Goal: Task Accomplishment & Management: Complete application form

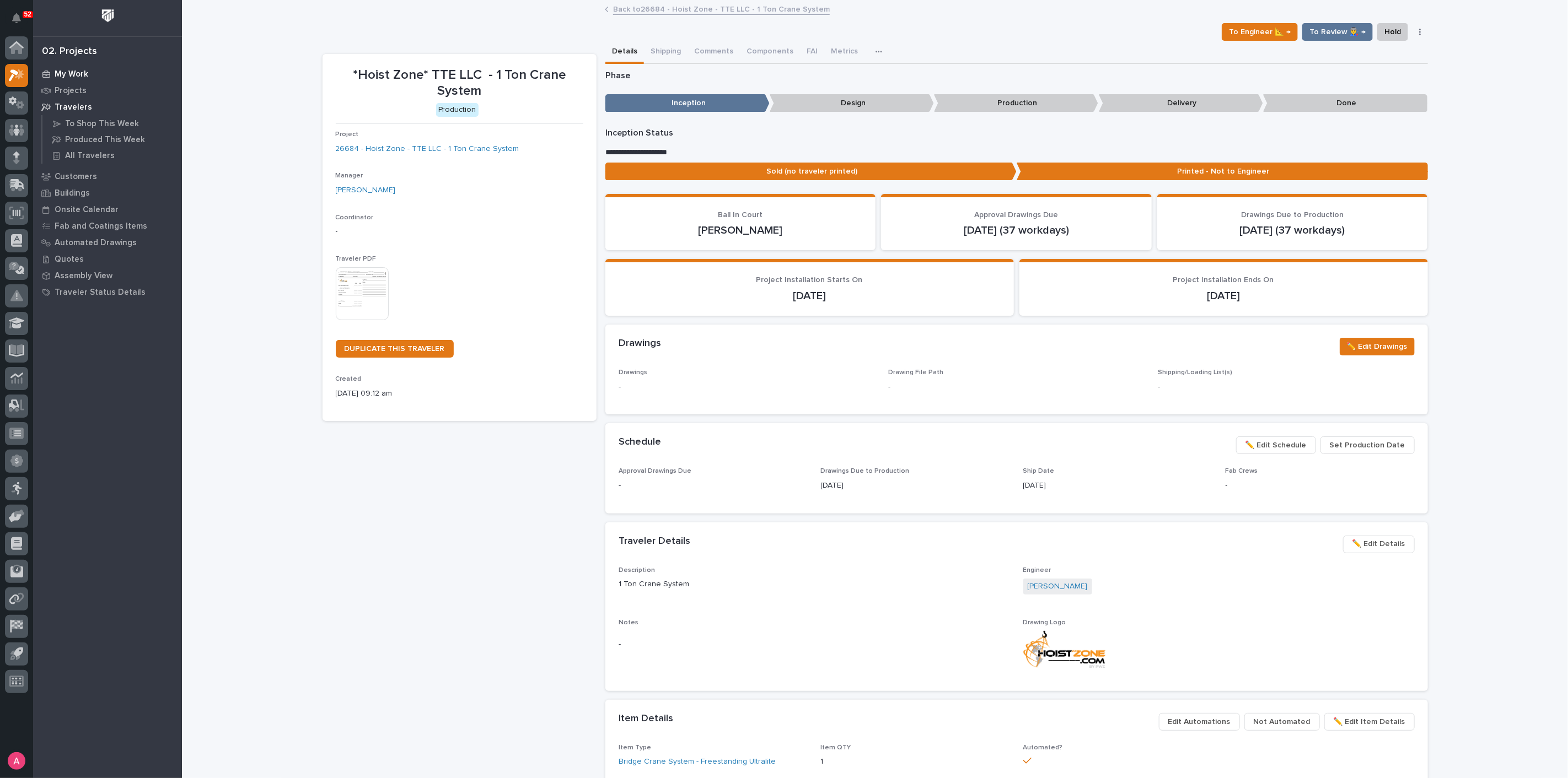
click at [73, 71] on p "My Work" at bounding box center [72, 75] width 34 height 10
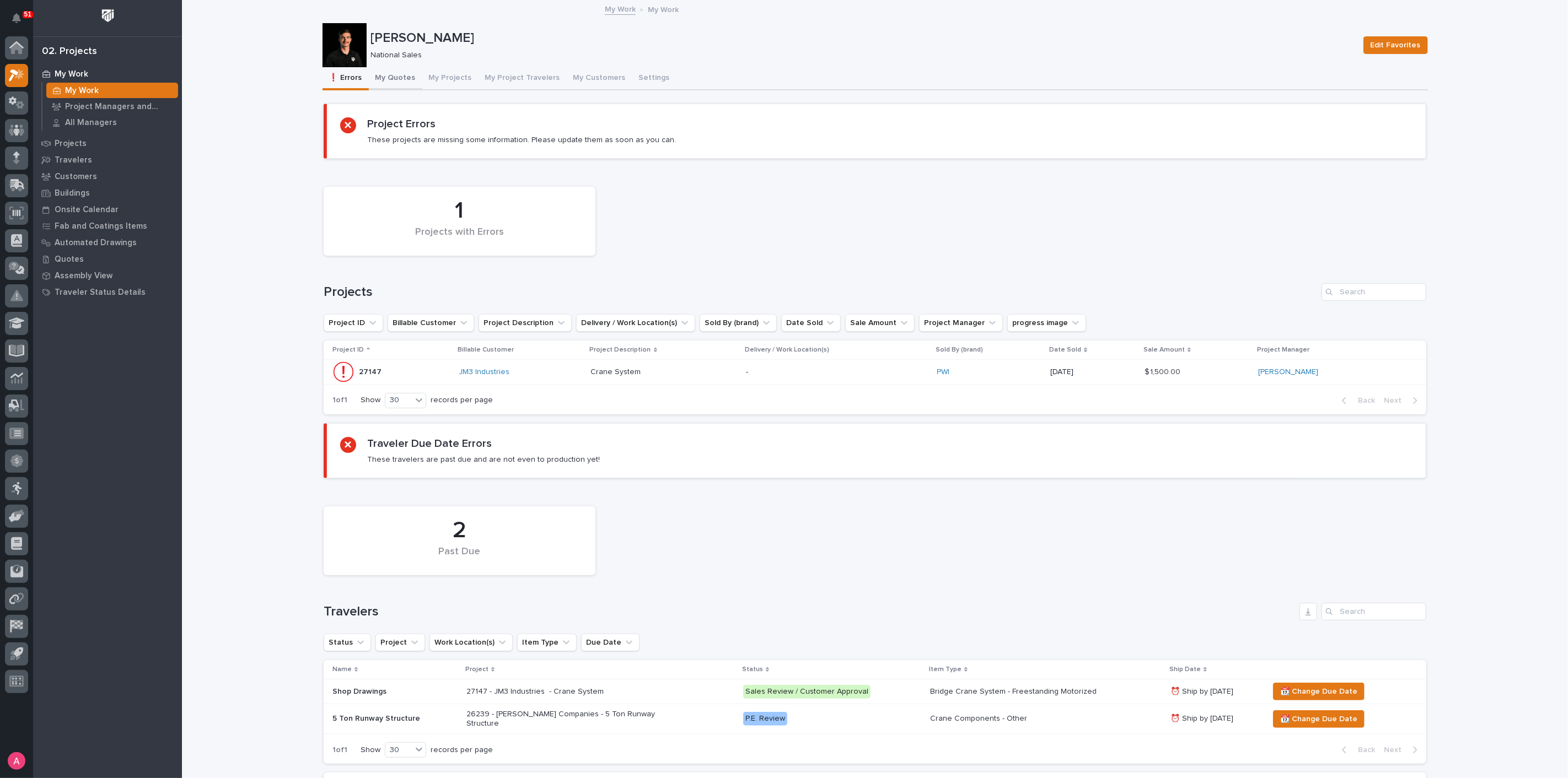
click at [399, 77] on button "My Quotes" at bounding box center [395, 78] width 54 height 24
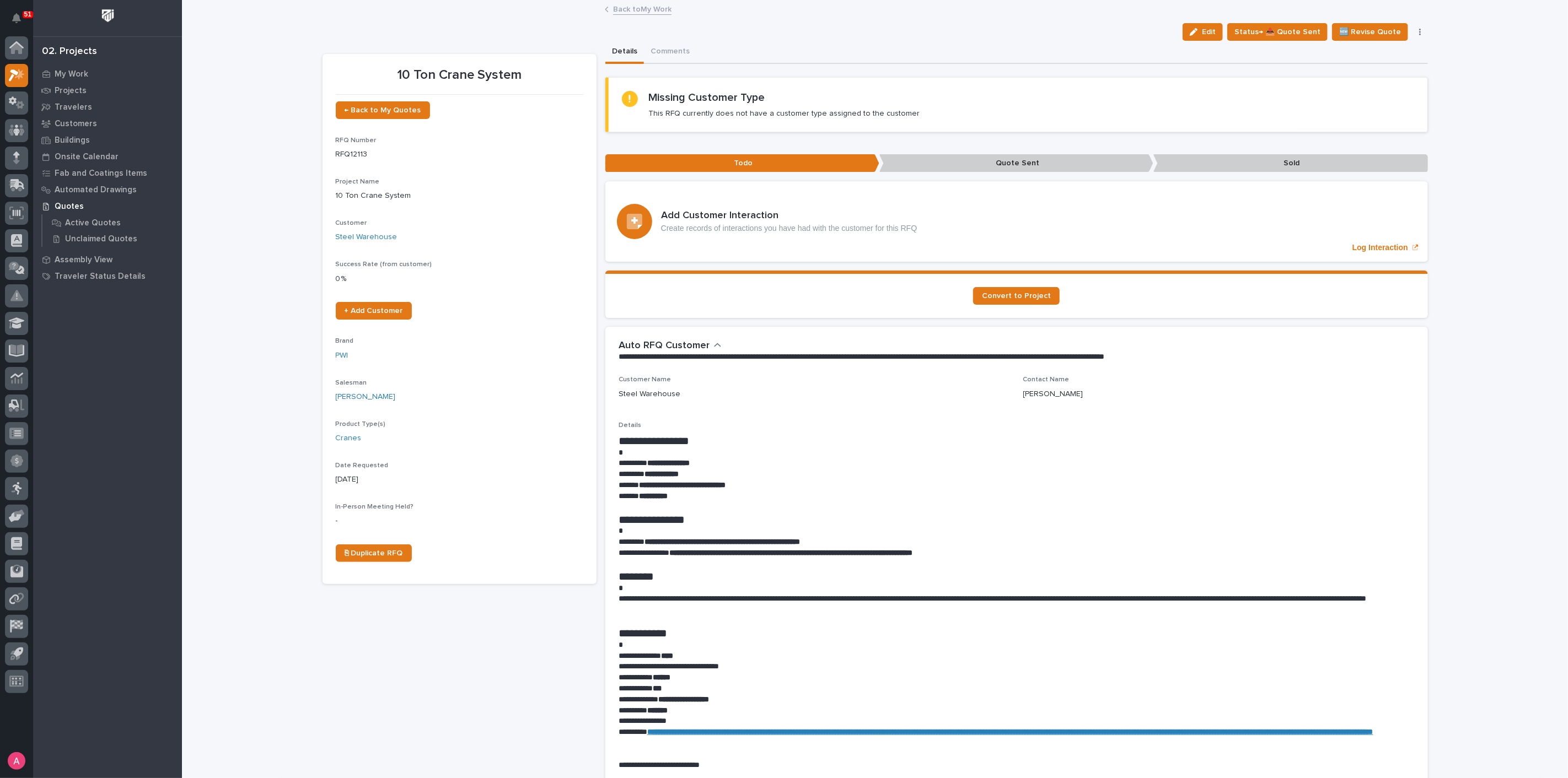
click at [630, 8] on link "Back to My Work" at bounding box center [642, 8] width 59 height 12
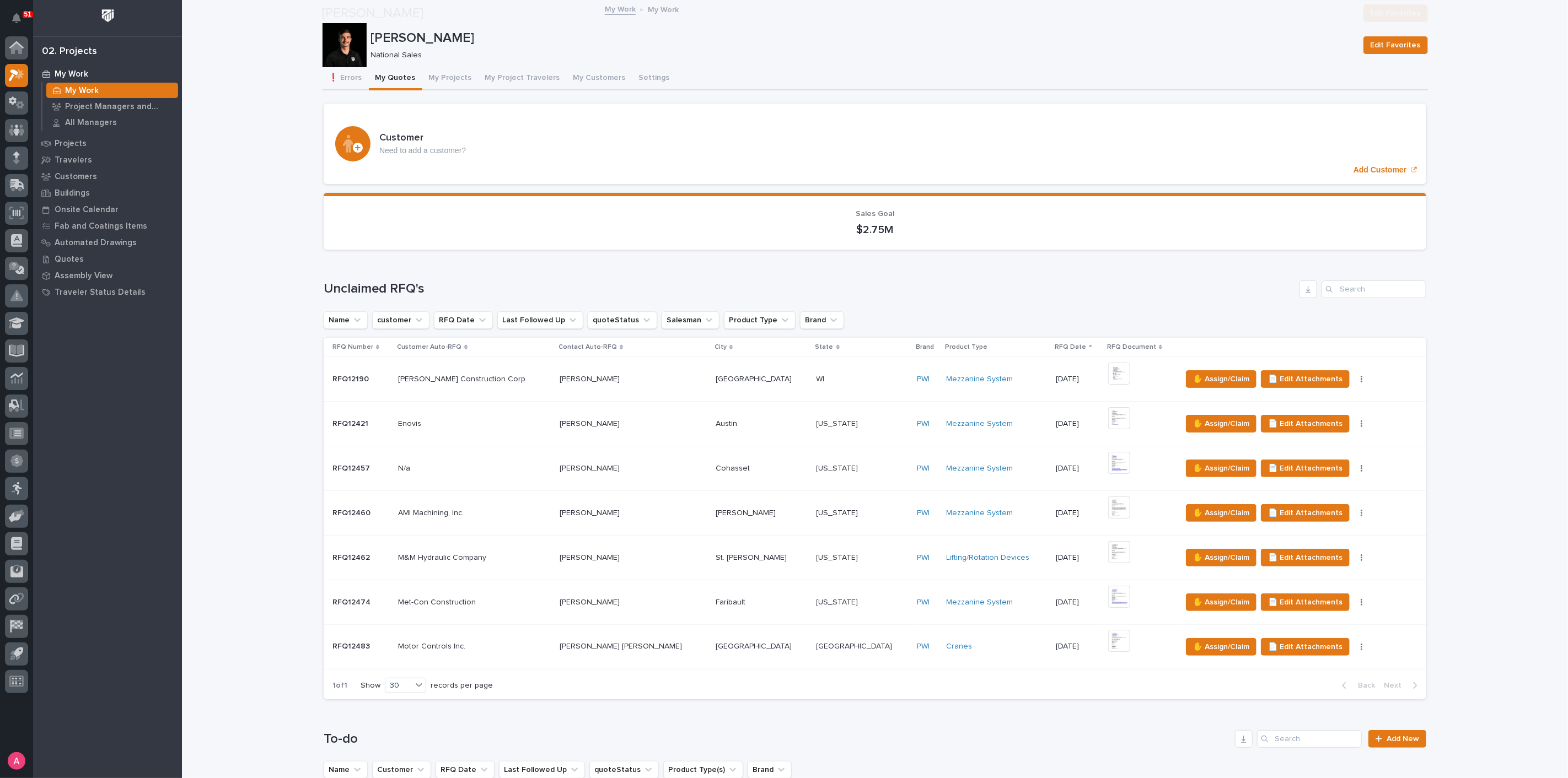
scroll to position [551, 0]
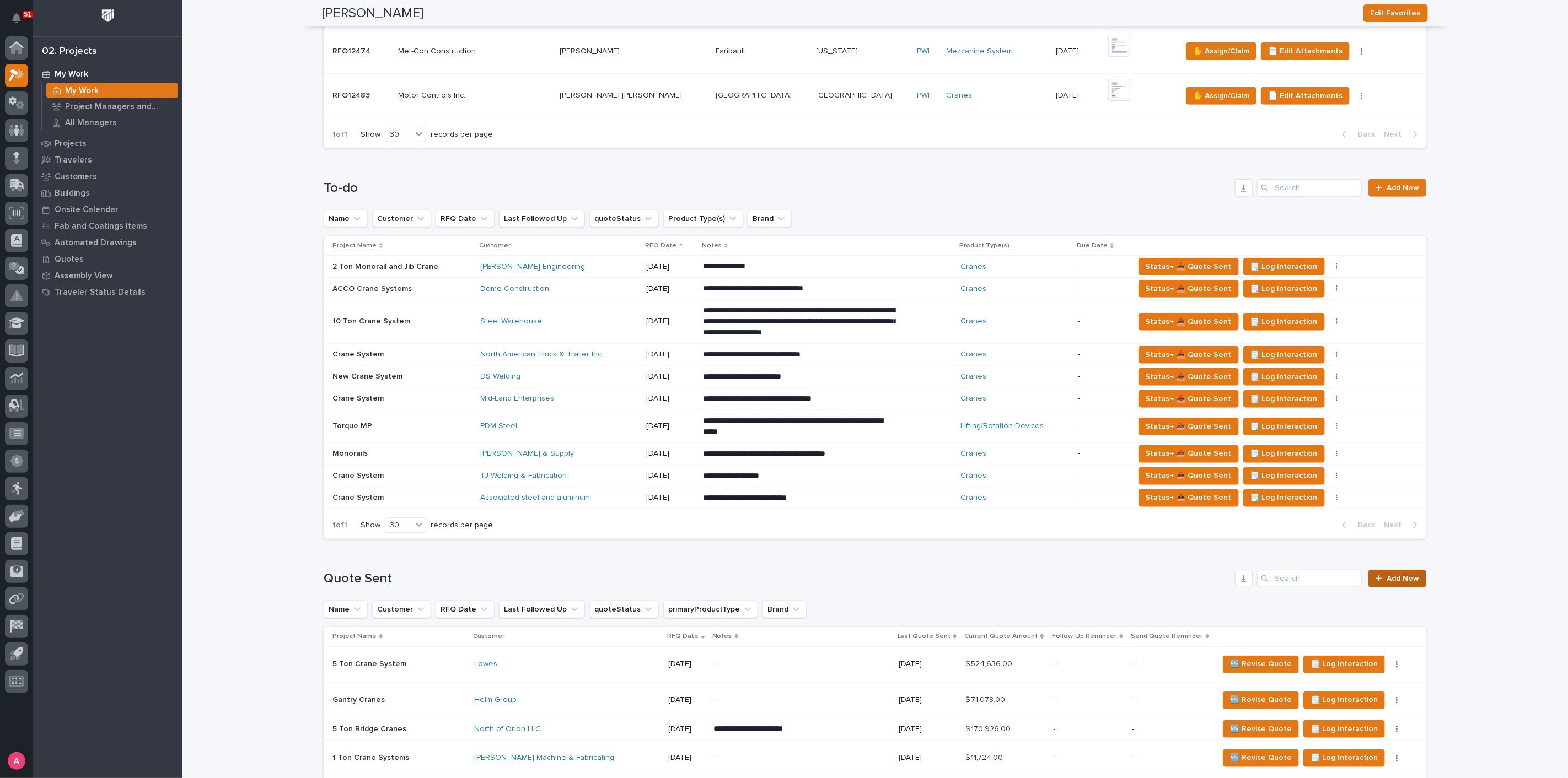
click at [1391, 576] on span "Add New" at bounding box center [1403, 579] width 32 height 8
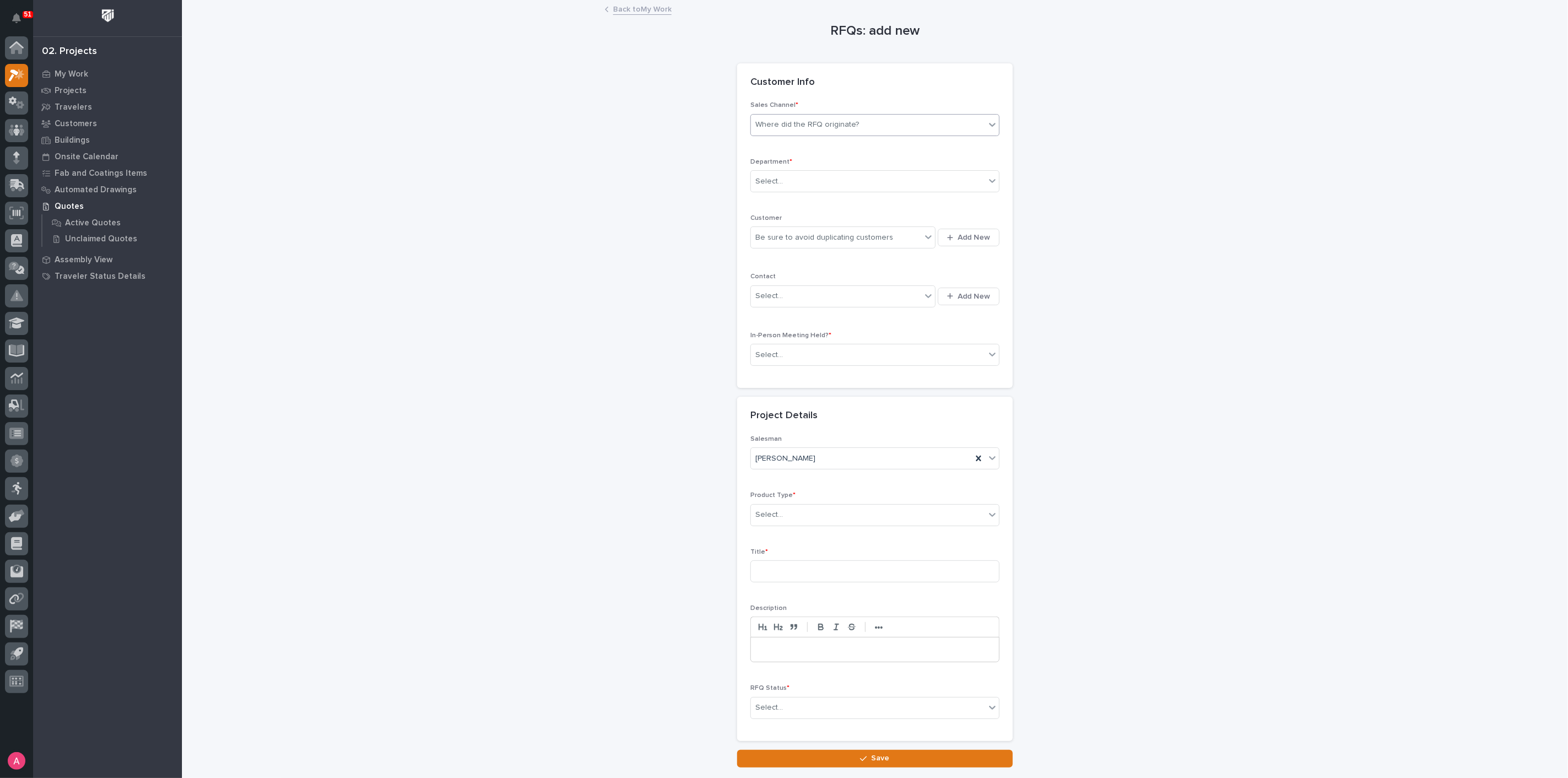
click at [898, 119] on div "Where did the RFQ originate?" at bounding box center [868, 125] width 234 height 18
click at [826, 169] on div "PWI" at bounding box center [870, 165] width 248 height 19
click at [820, 179] on div "Select..." at bounding box center [868, 181] width 234 height 18
drag, startPoint x: 822, startPoint y: 199, endPoint x: 819, endPoint y: 213, distance: 14.3
click at [822, 199] on div "National Sales" at bounding box center [870, 202] width 248 height 19
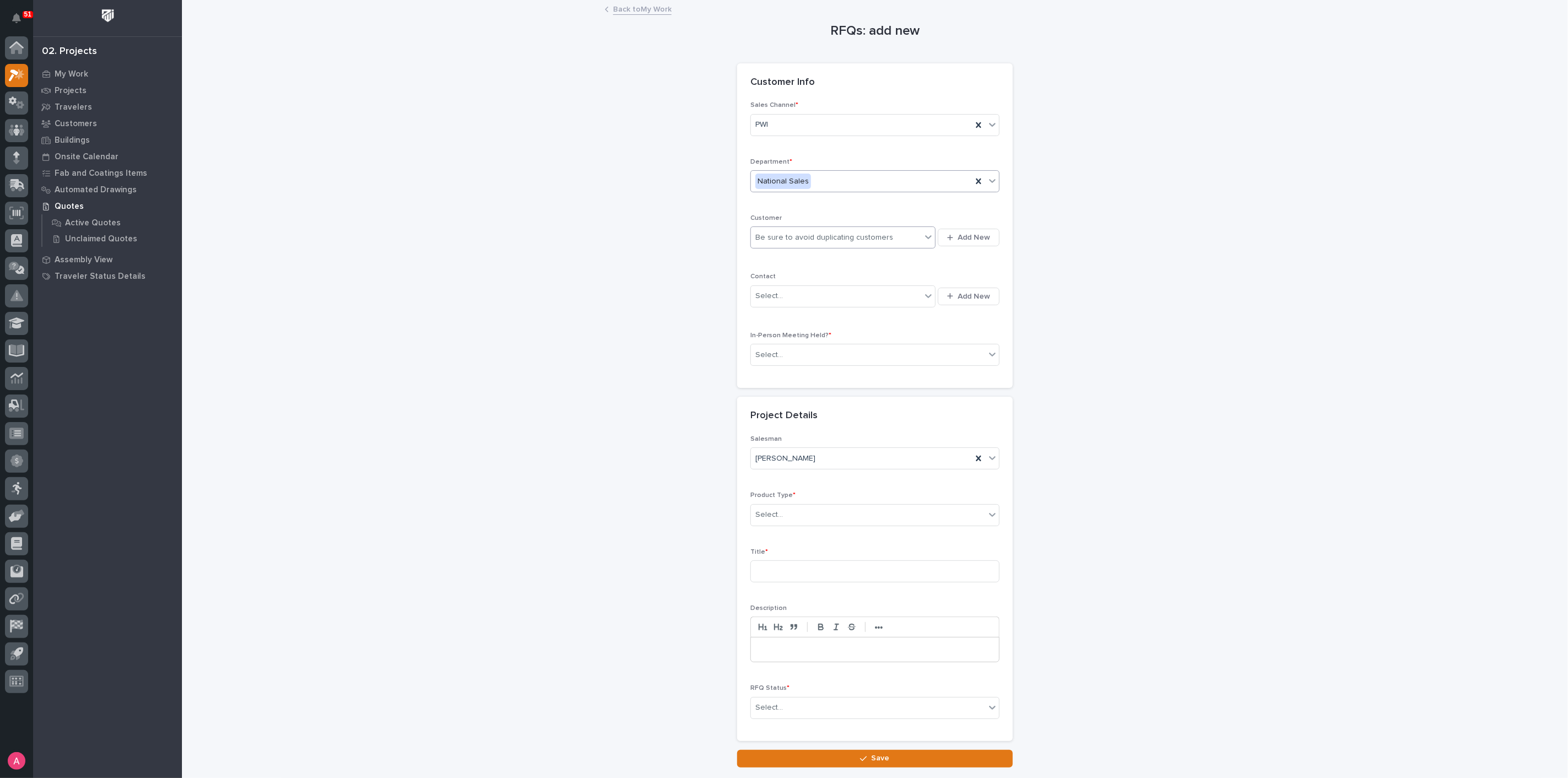
click at [816, 235] on div "Be sure to avoid duplicating customers" at bounding box center [824, 238] width 138 height 11
type input "*****"
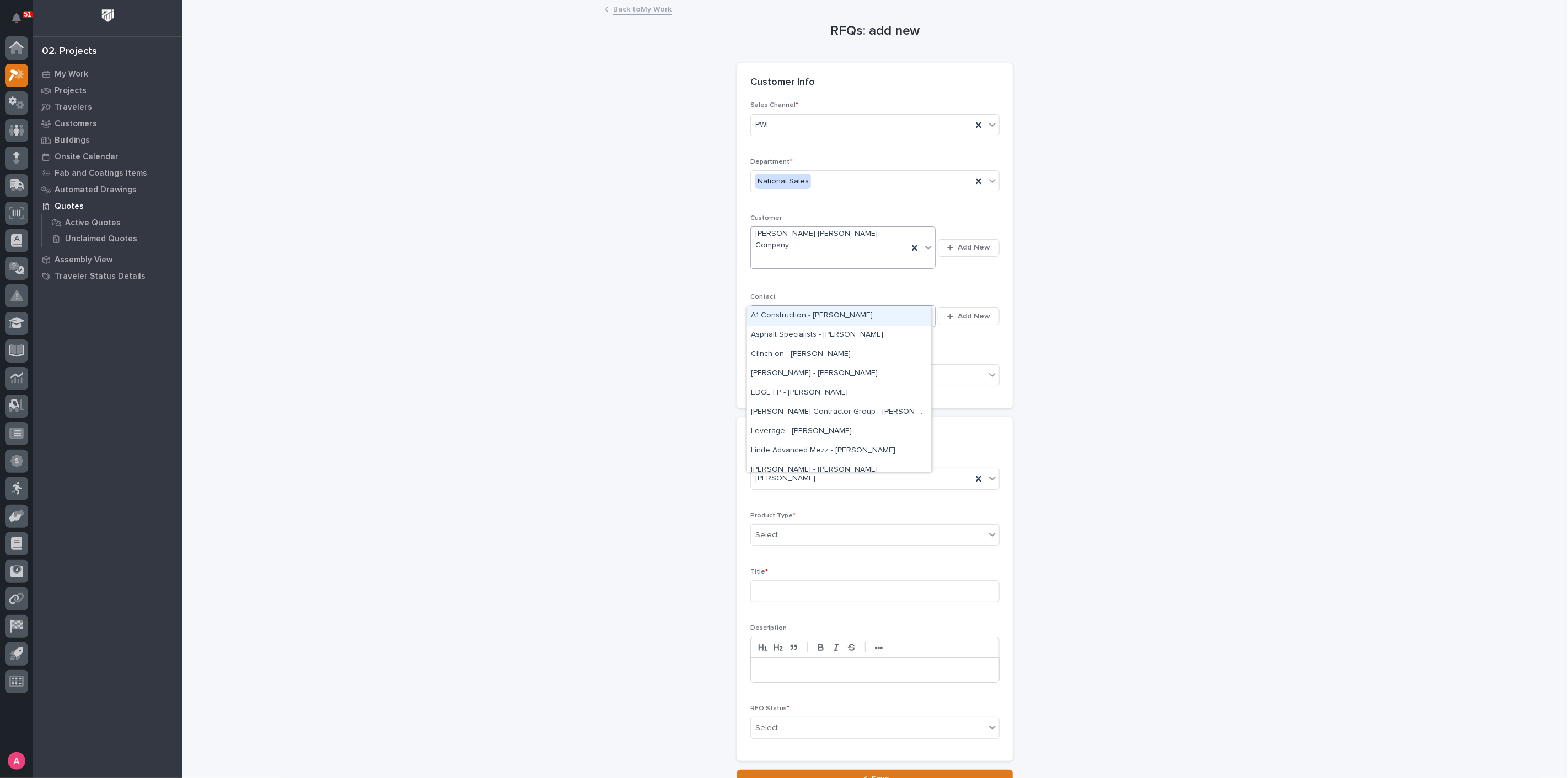
type input "*******"
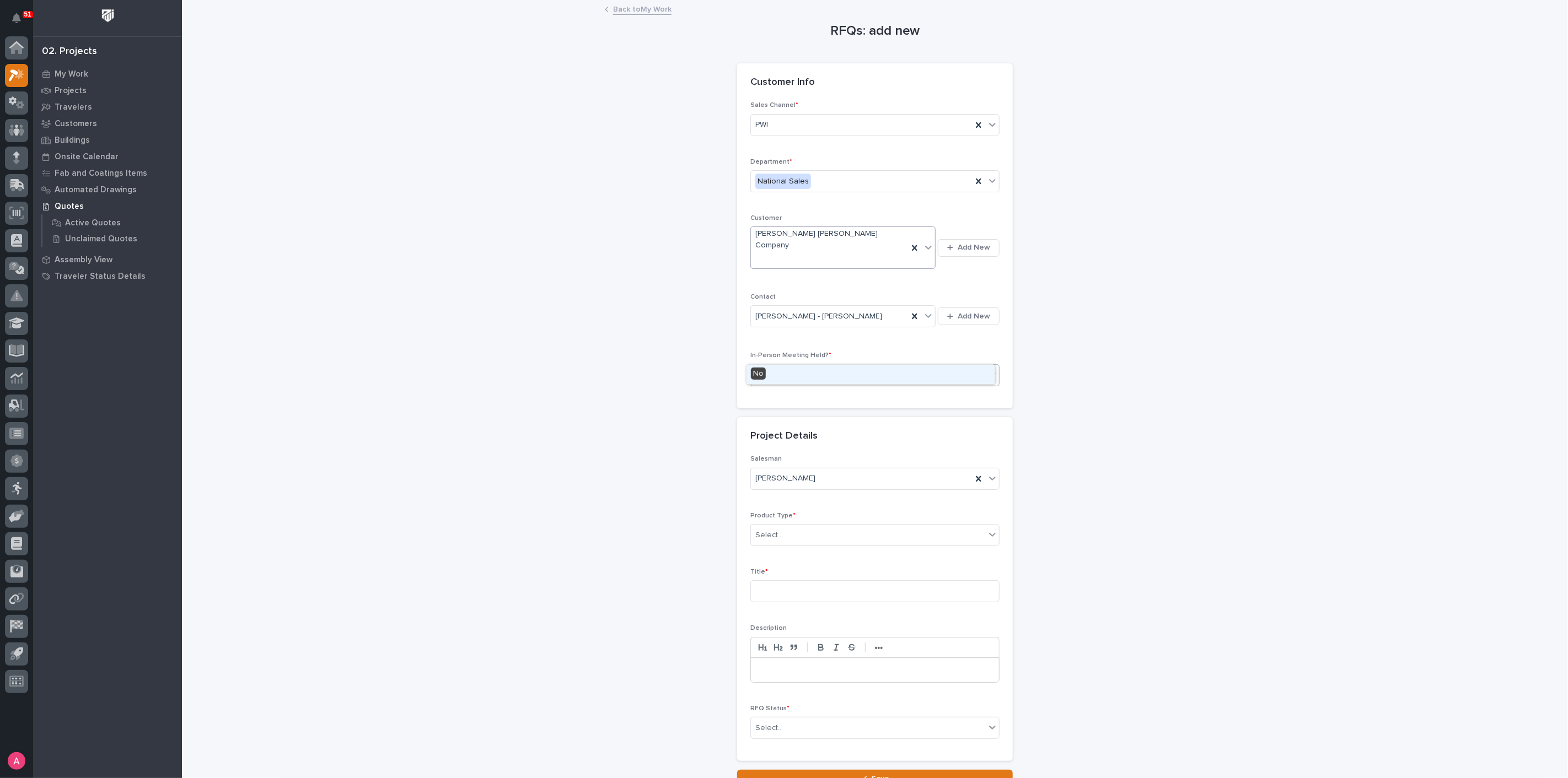
type input "**"
type input "*****"
type input "2 Ton Underhung Bridge"
click at [784, 719] on div "Select..." at bounding box center [868, 728] width 234 height 18
click at [797, 609] on div "Quote Sent" at bounding box center [870, 607] width 248 height 19
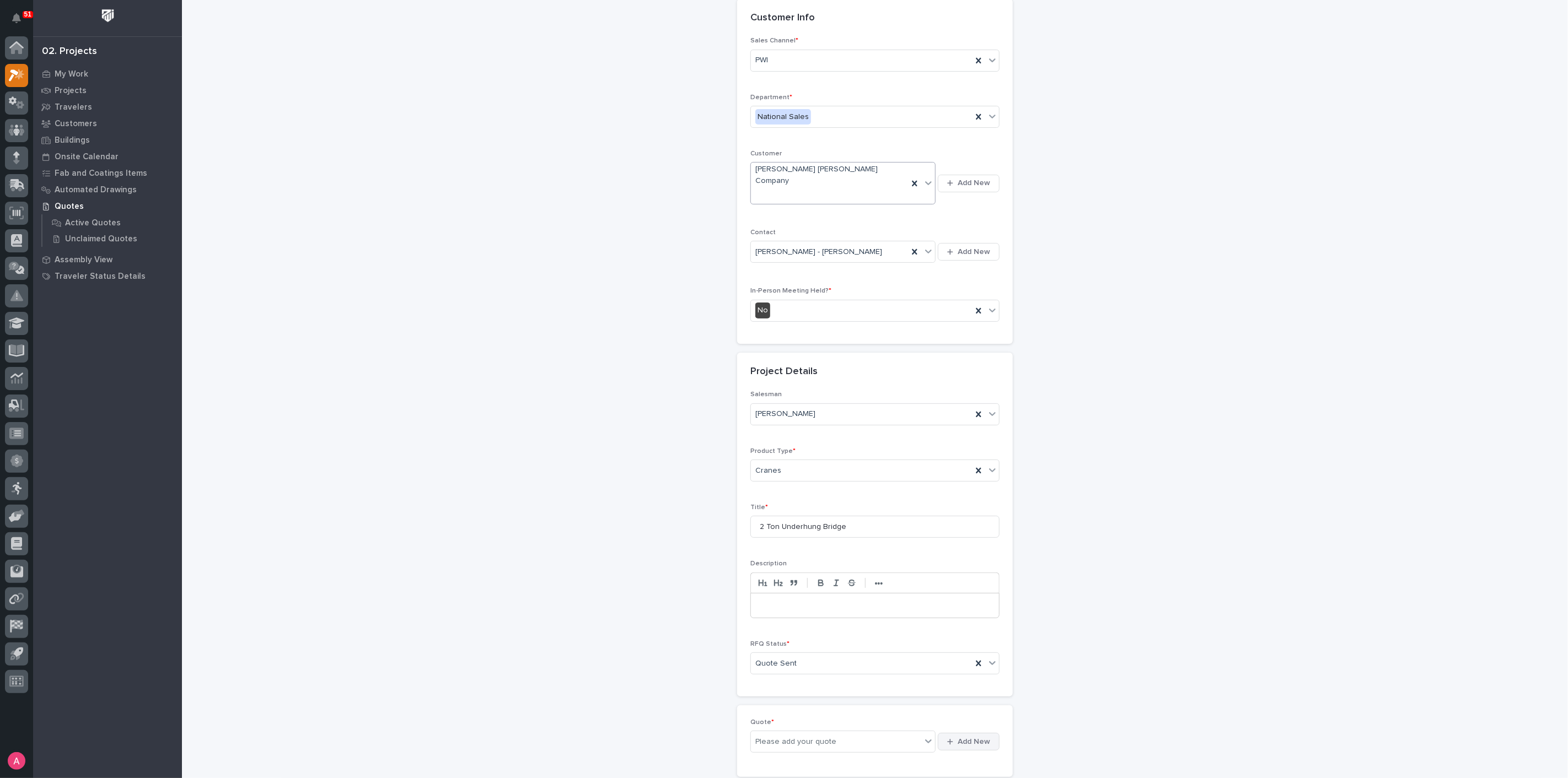
scroll to position [153, 0]
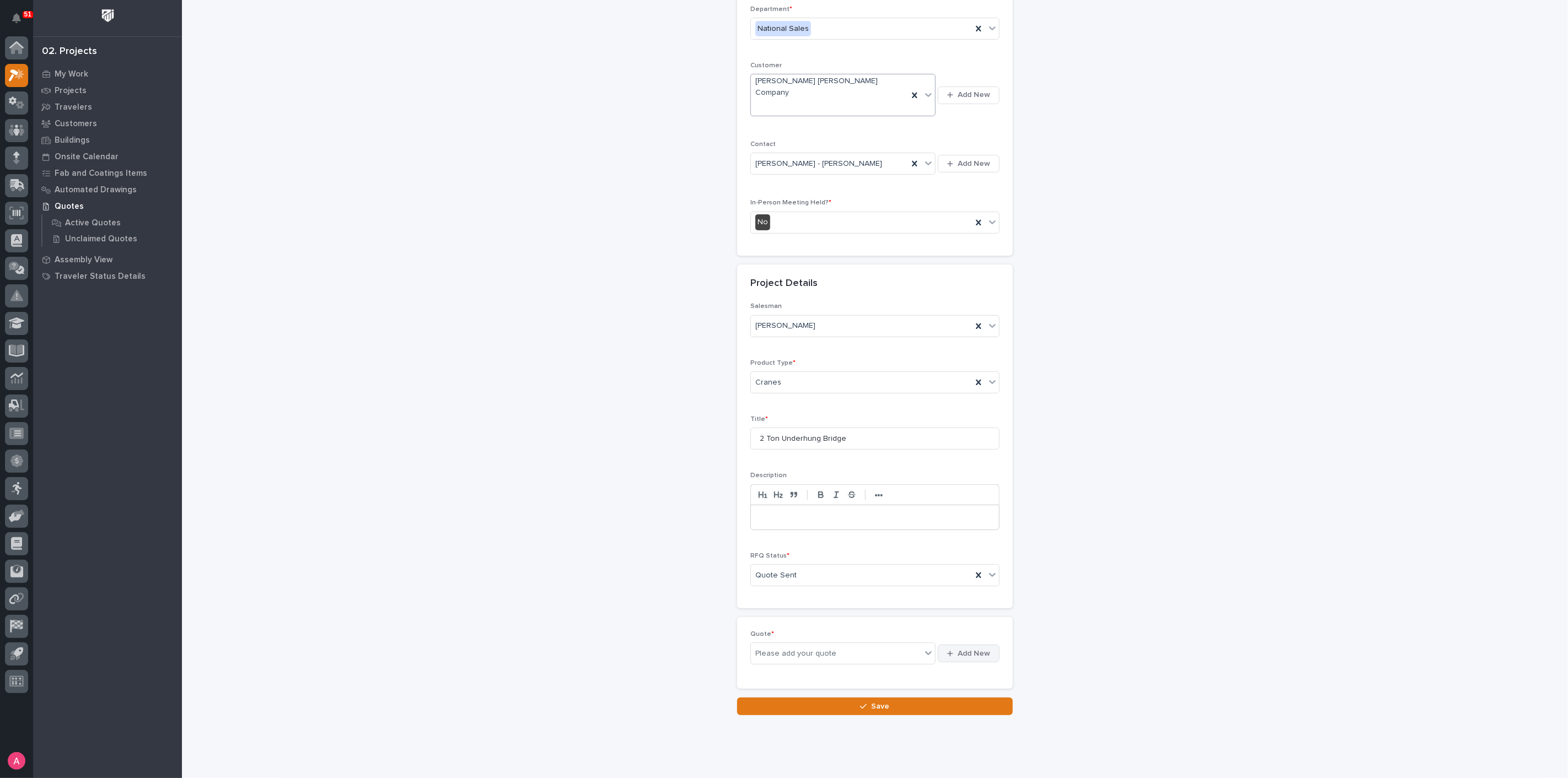
click at [978, 649] on span "Add New" at bounding box center [974, 653] width 32 height 10
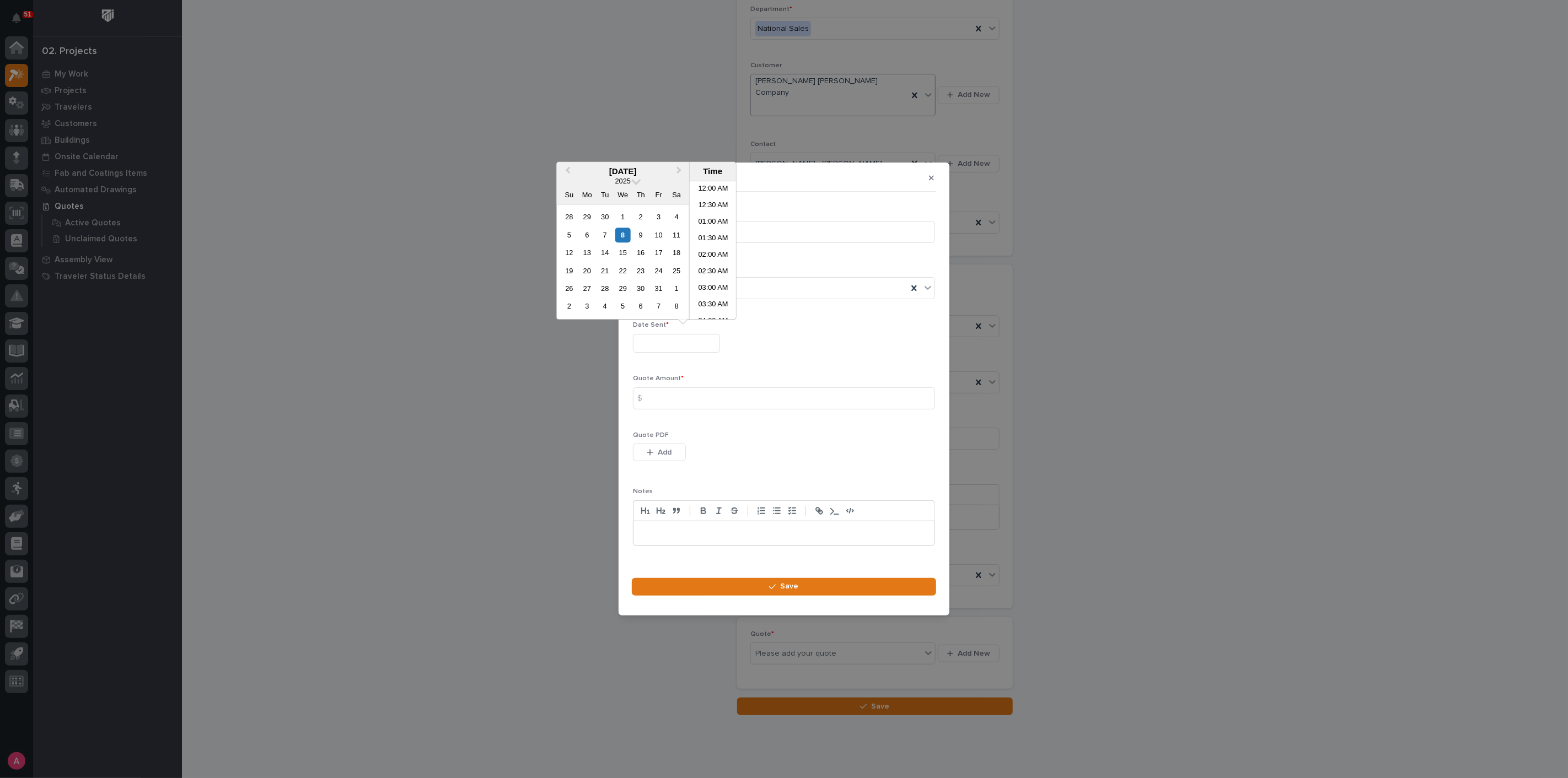
click at [680, 347] on input "text" at bounding box center [676, 344] width 87 height 19
click at [606, 232] on div "7" at bounding box center [605, 235] width 15 height 15
type input "**********"
click at [688, 397] on input at bounding box center [784, 397] width 302 height 22
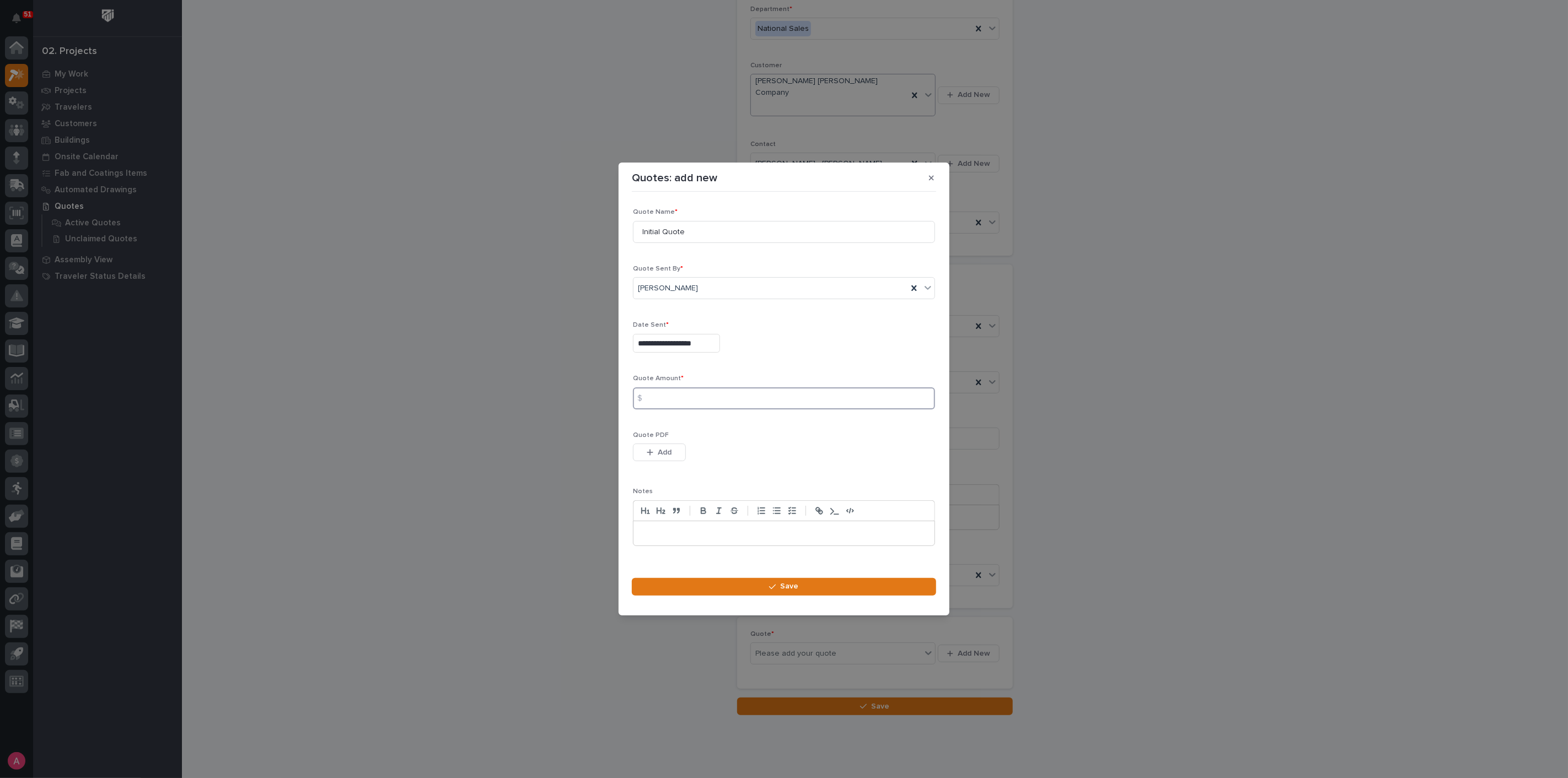
click at [705, 400] on input at bounding box center [784, 397] width 302 height 22
type input "38159"
click at [666, 445] on button "Add" at bounding box center [659, 452] width 53 height 18
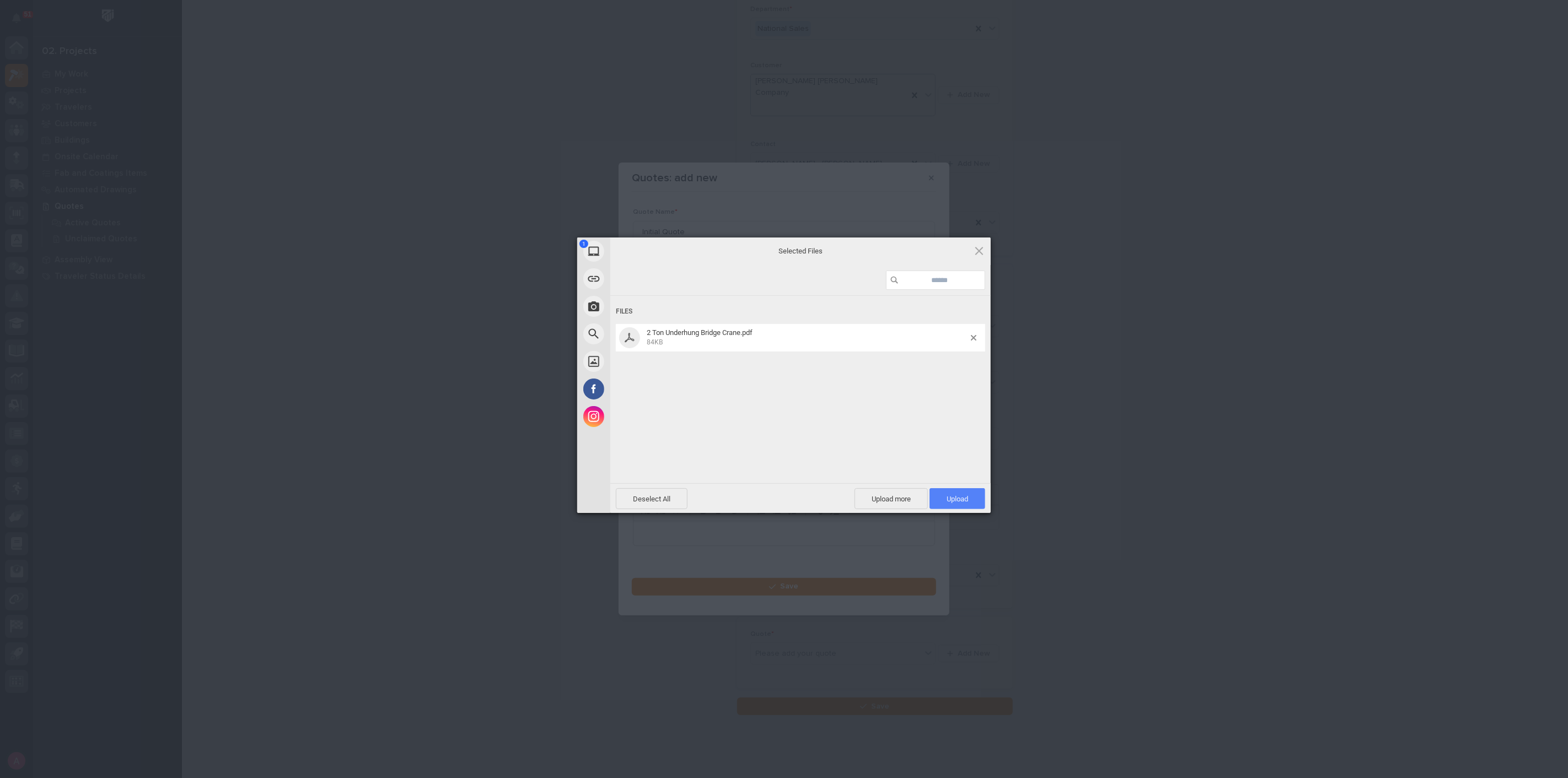
click at [967, 497] on span "Upload 1" at bounding box center [957, 499] width 22 height 8
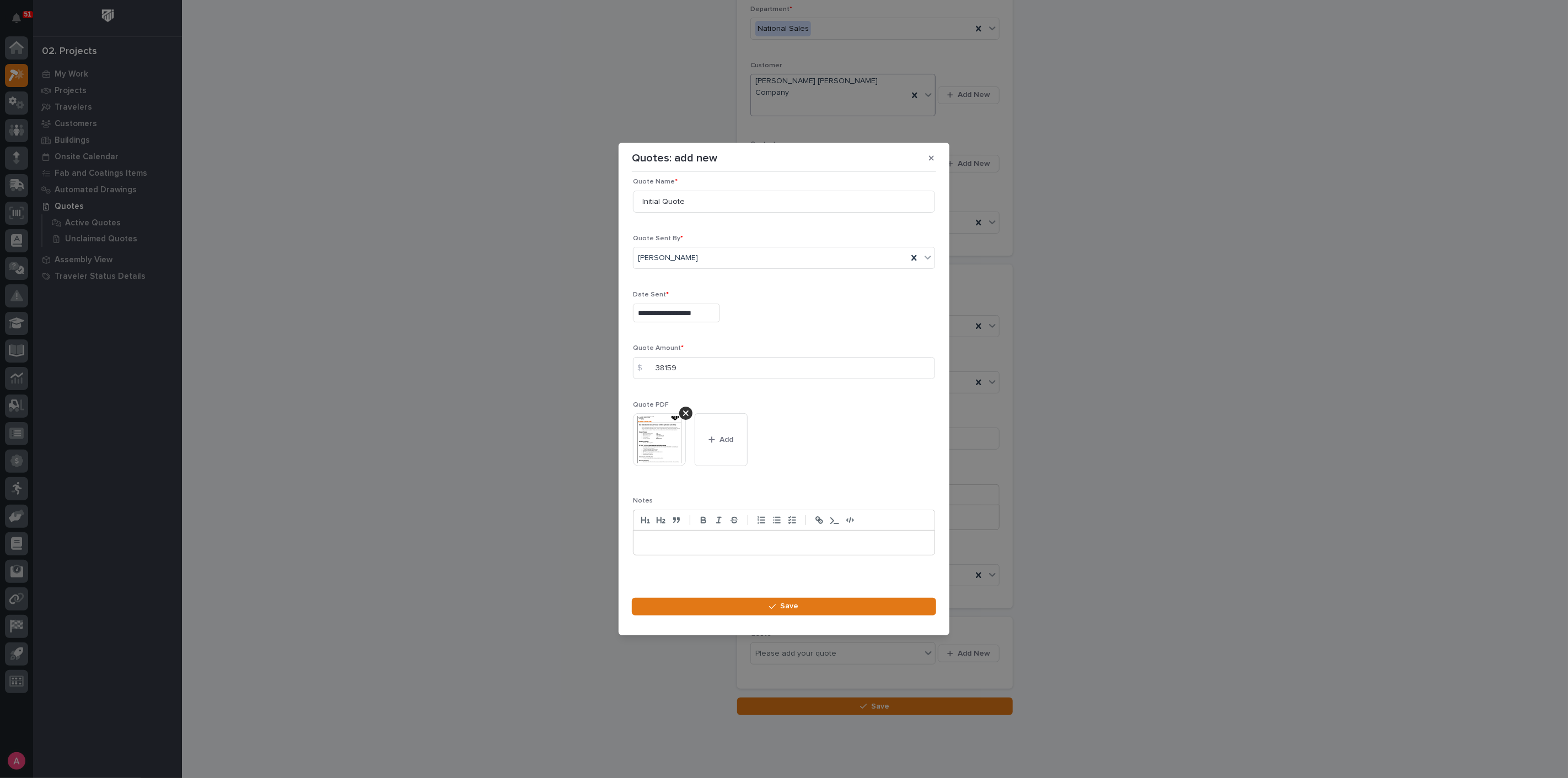
scroll to position [15, 0]
click at [778, 608] on div "button" at bounding box center [775, 606] width 11 height 8
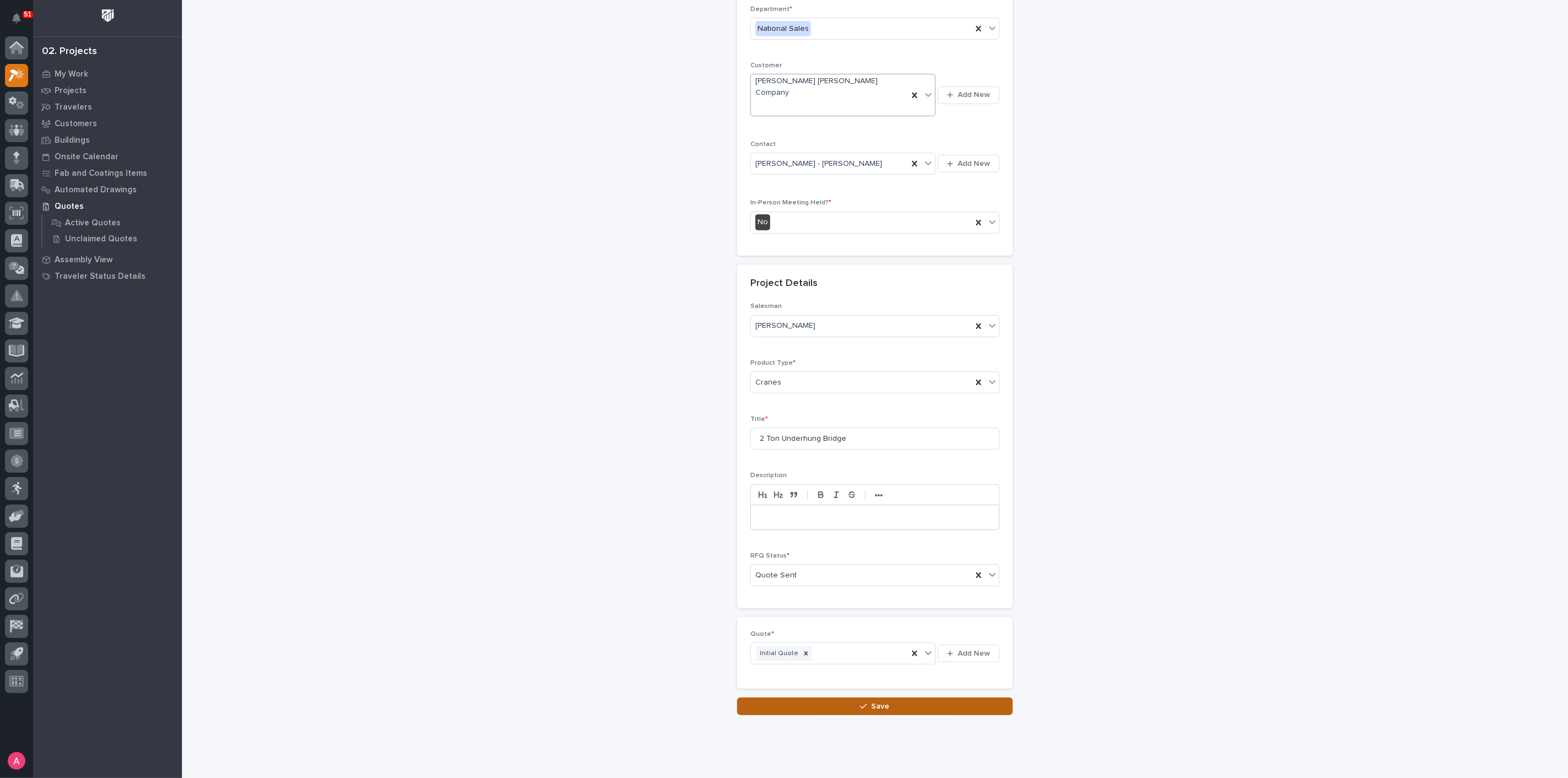
click at [889, 698] on button "Save" at bounding box center [875, 706] width 276 height 18
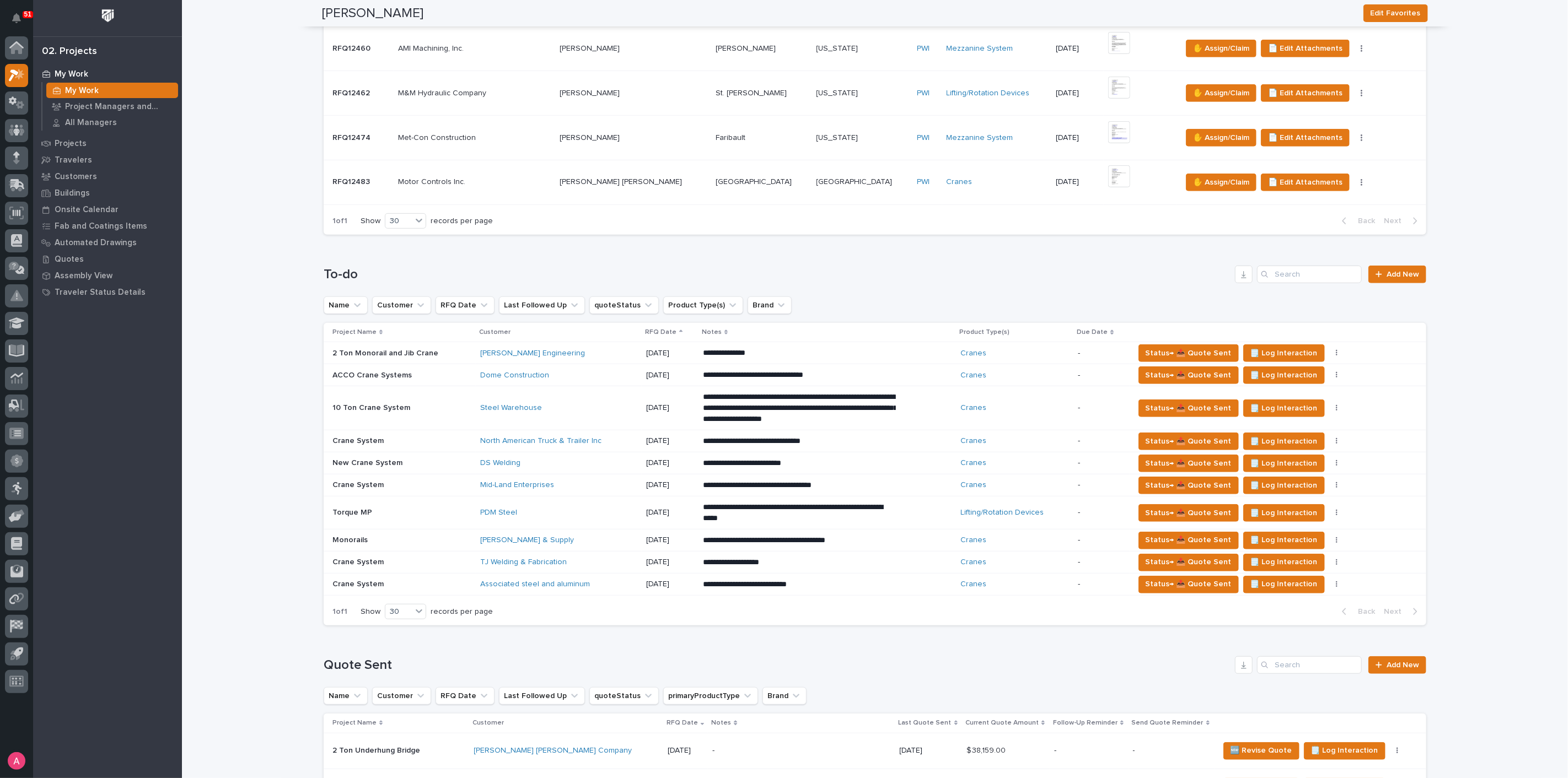
scroll to position [612, 0]
